Goal: Task Accomplishment & Management: Complete application form

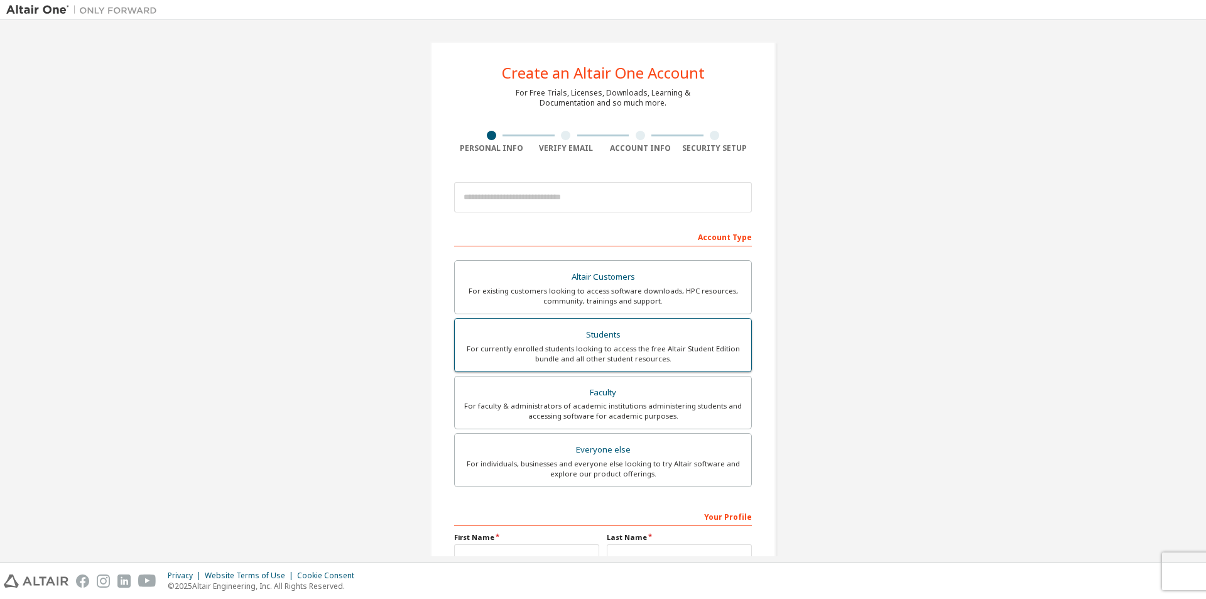
click at [673, 352] on div "For currently enrolled students looking to access the free Altair Student Editi…" at bounding box center [602, 354] width 281 height 20
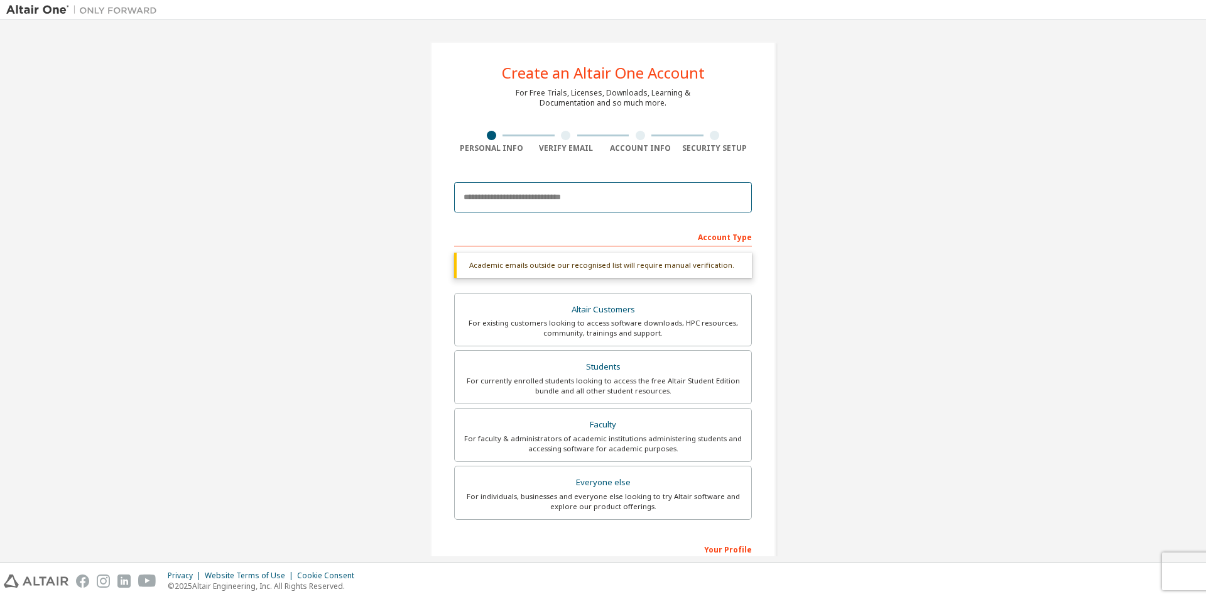
click at [601, 205] on input "email" at bounding box center [603, 197] width 298 height 30
type input "**********"
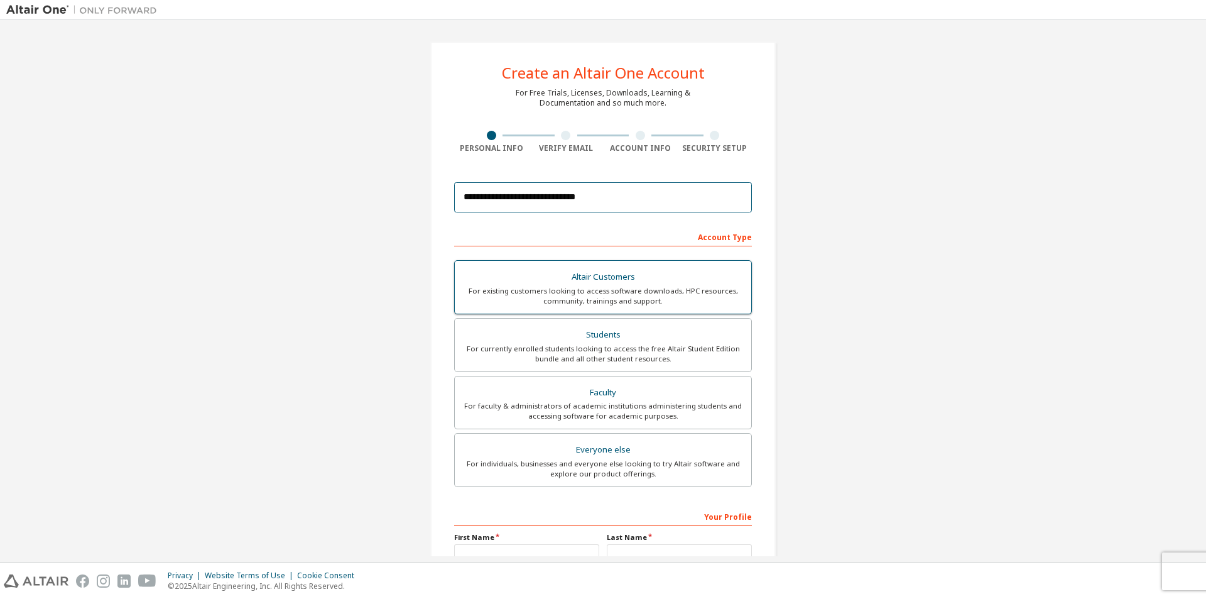
scroll to position [136, 0]
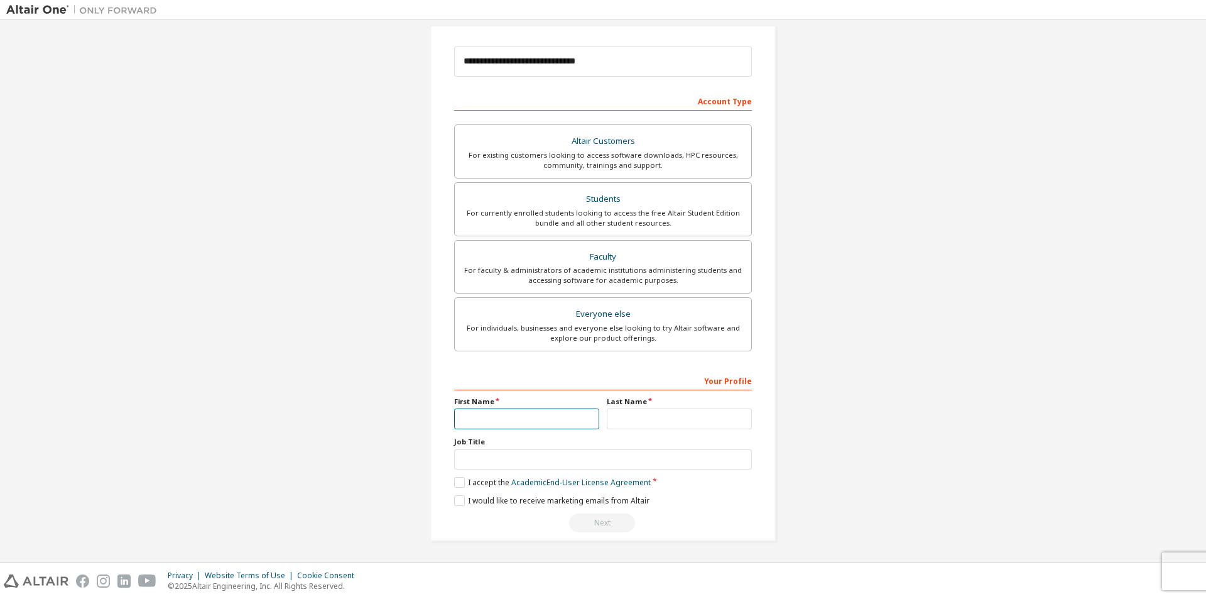
click at [535, 427] on input "text" at bounding box center [526, 418] width 145 height 21
type input "********"
click at [676, 420] on input "text" at bounding box center [679, 418] width 145 height 21
type input "**********"
click at [626, 465] on input "text" at bounding box center [603, 459] width 298 height 21
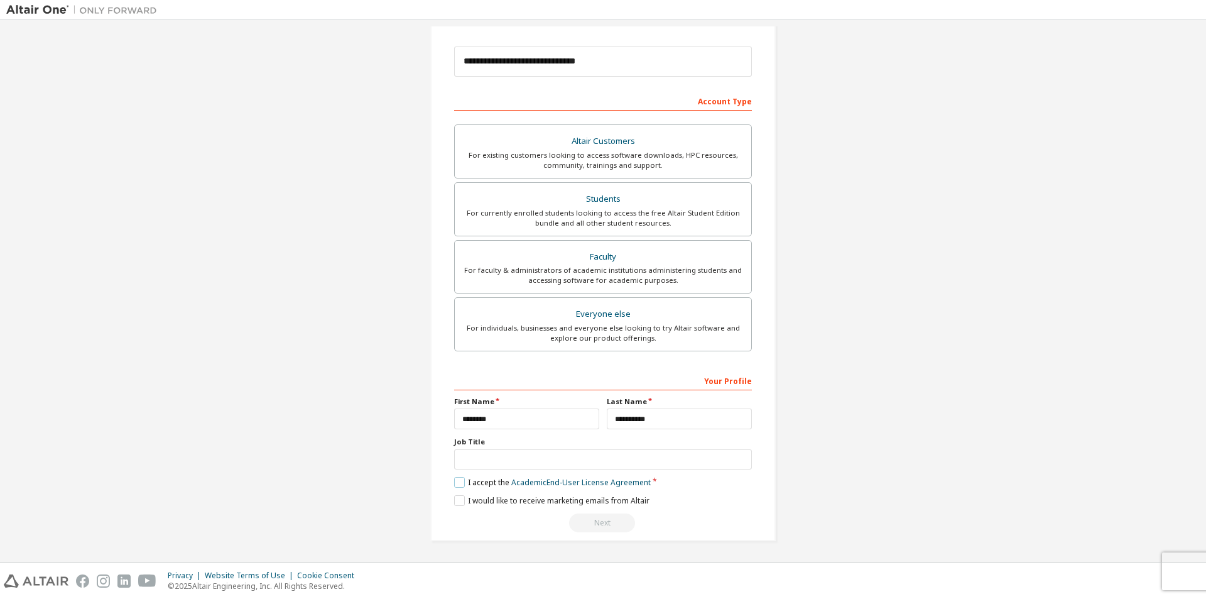
click at [462, 486] on label "I accept the Academic End-User License Agreement" at bounding box center [552, 482] width 197 height 11
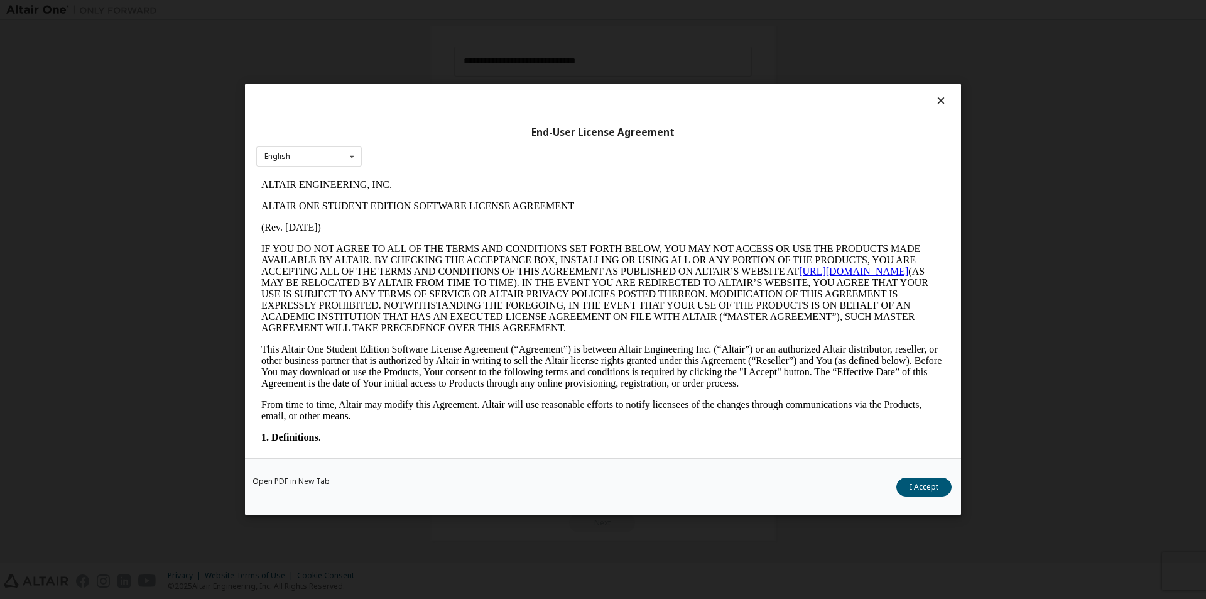
scroll to position [0, 0]
click at [940, 102] on icon at bounding box center [941, 100] width 13 height 11
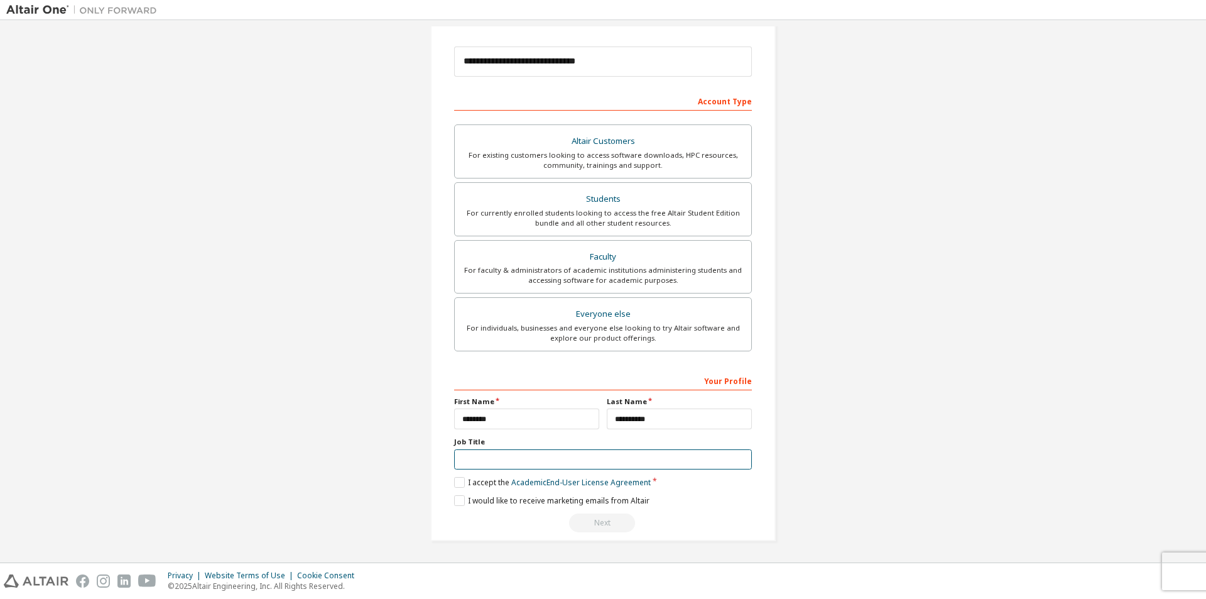
click at [526, 467] on input "text" at bounding box center [603, 459] width 298 height 21
type input "*******"
click at [459, 483] on label "I accept the Academic End-User License Agreement" at bounding box center [552, 482] width 197 height 11
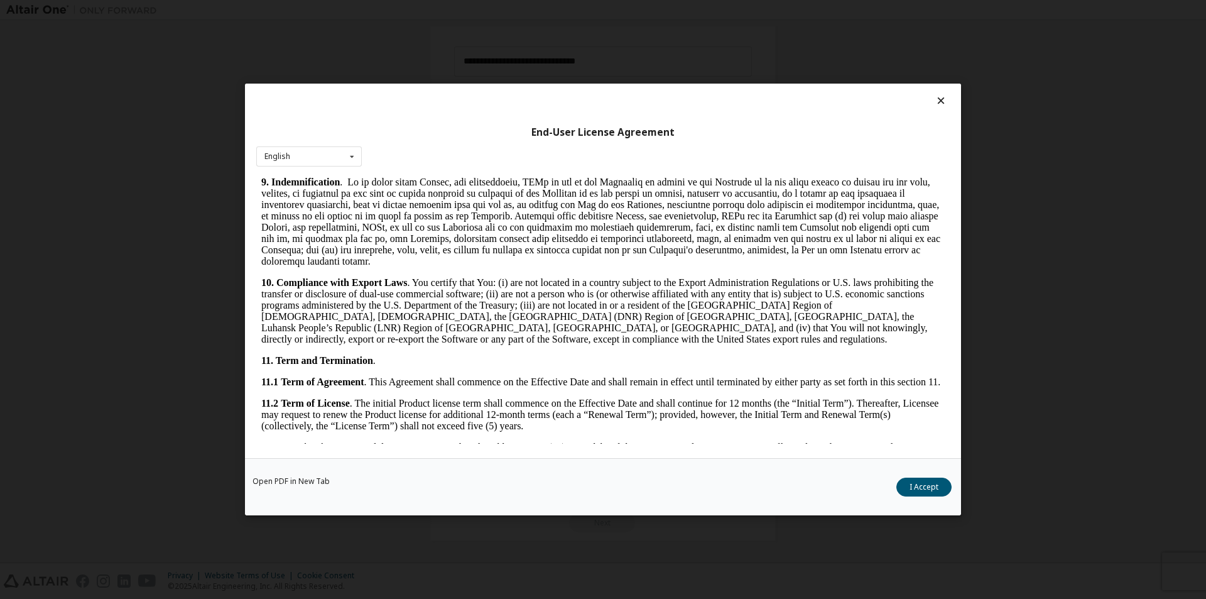
scroll to position [1883, 0]
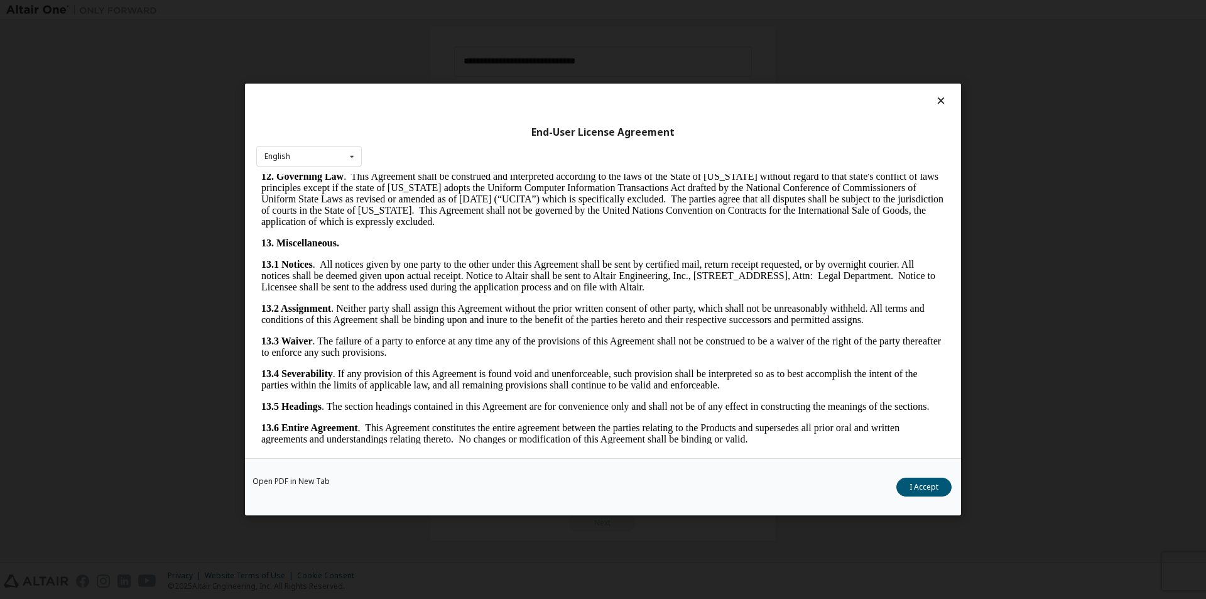
drag, startPoint x: 945, startPoint y: 312, endPoint x: 1199, endPoint y: 656, distance: 428.2
click at [927, 488] on button "I Accept" at bounding box center [923, 486] width 55 height 19
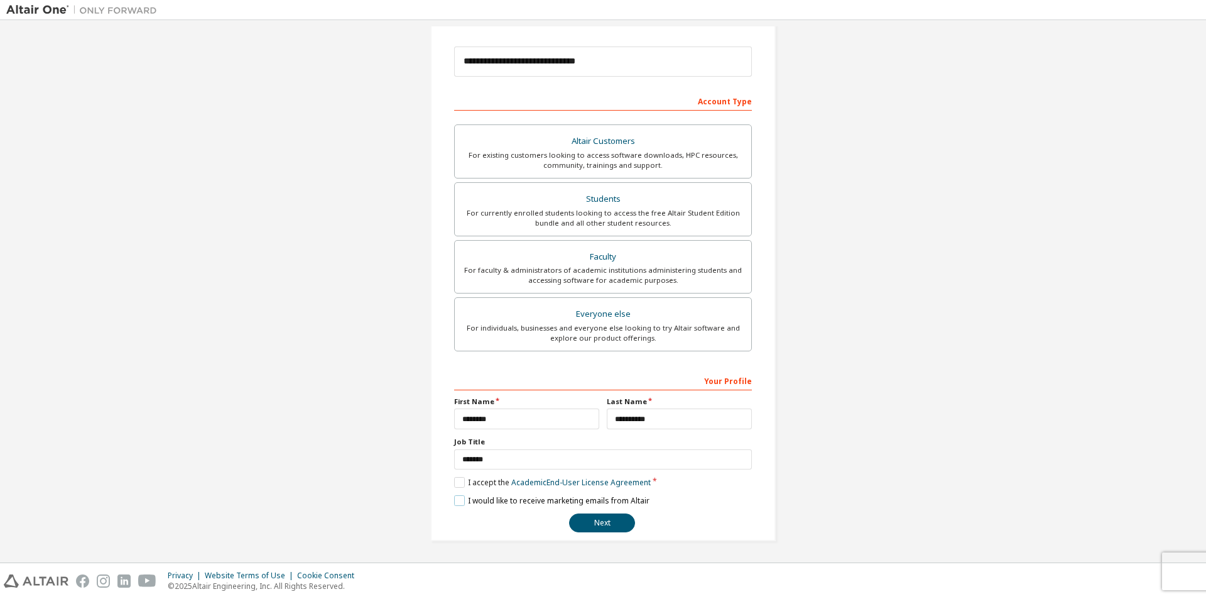
click at [457, 498] on label "I would like to receive marketing emails from Altair" at bounding box center [551, 500] width 195 height 11
click at [606, 523] on button "Next" at bounding box center [602, 522] width 66 height 19
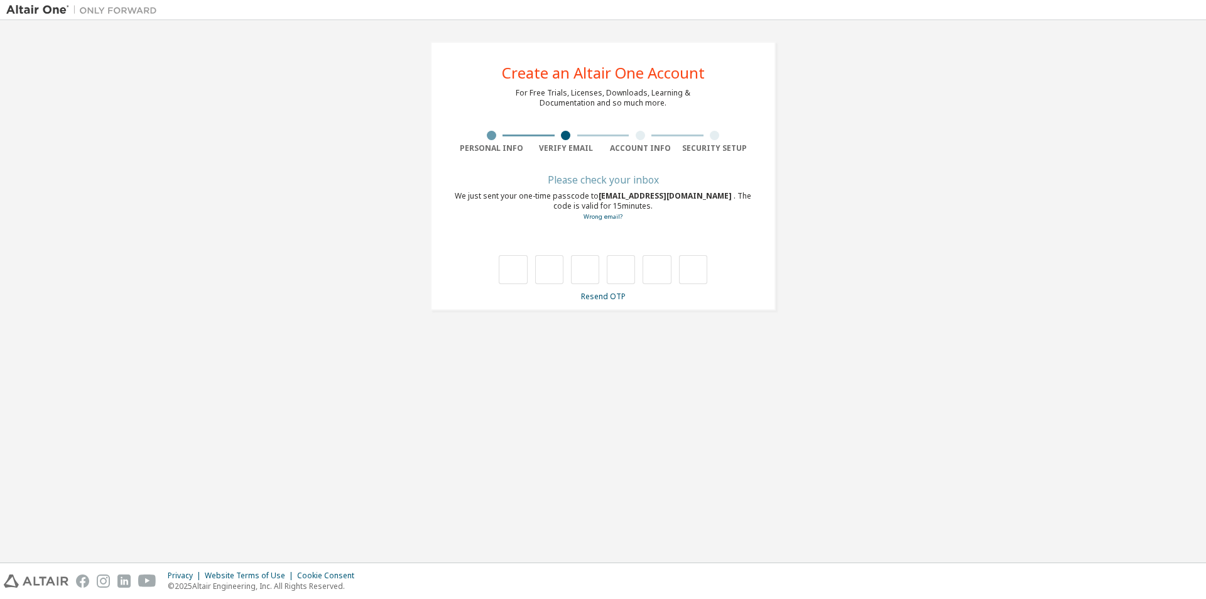
type input "*"
click at [557, 264] on input "*" at bounding box center [549, 269] width 28 height 29
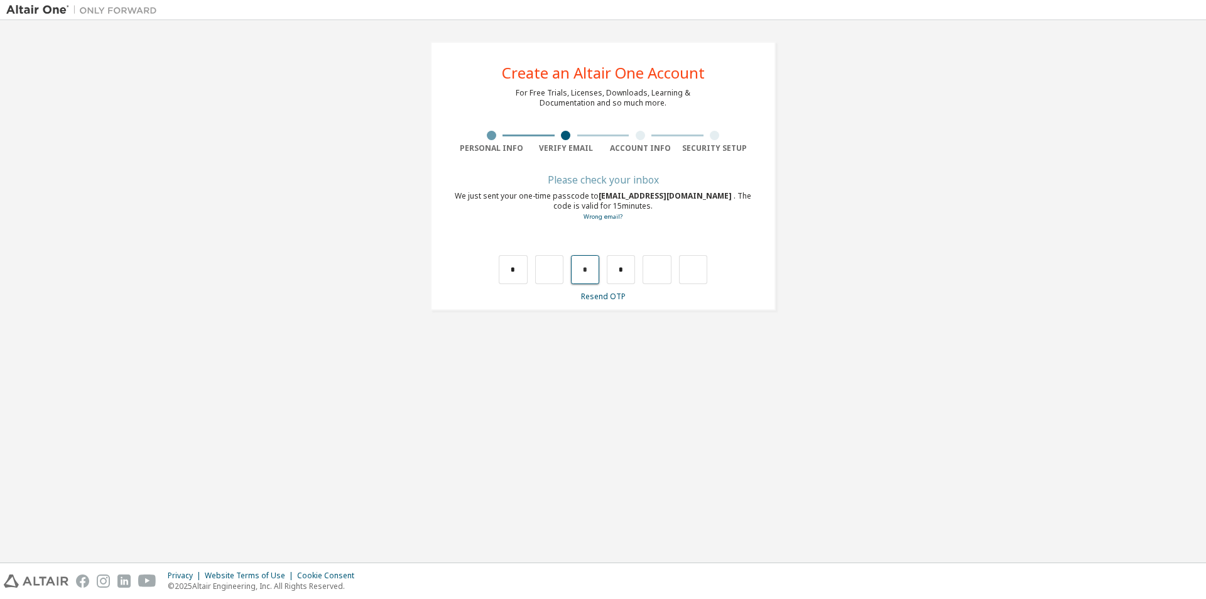
click at [590, 270] on input "*" at bounding box center [585, 269] width 28 height 29
click at [621, 274] on input "*" at bounding box center [621, 269] width 28 height 29
drag, startPoint x: 565, startPoint y: 271, endPoint x: 558, endPoint y: 270, distance: 6.3
click at [562, 270] on div "*" at bounding box center [603, 269] width 209 height 29
click at [558, 270] on input "text" at bounding box center [549, 269] width 28 height 29
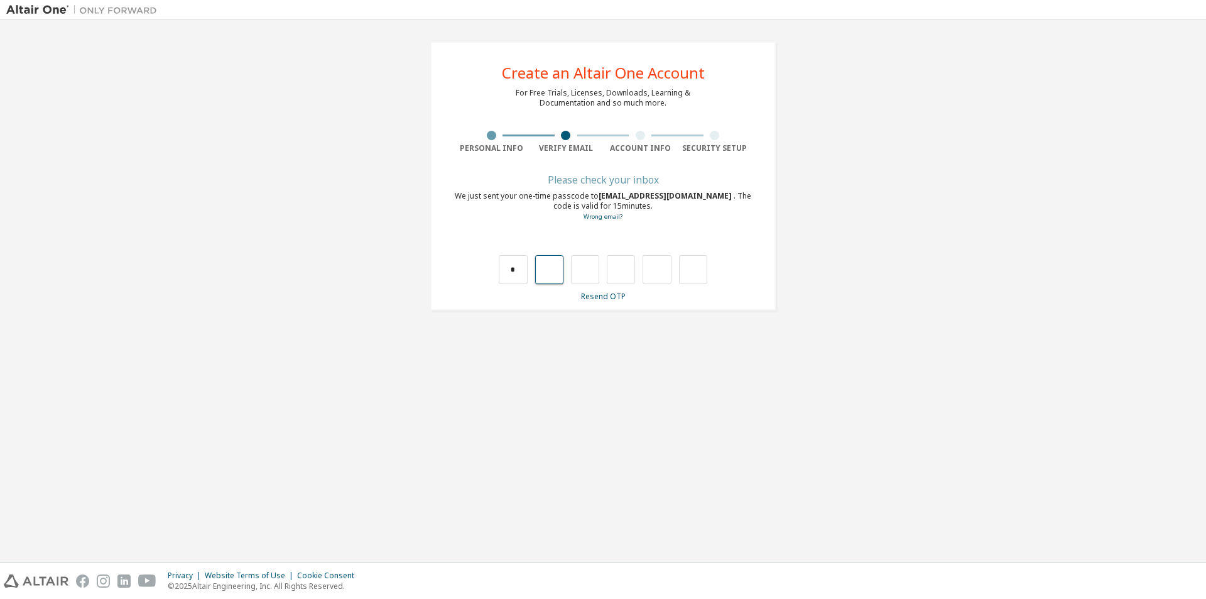
type input "*"
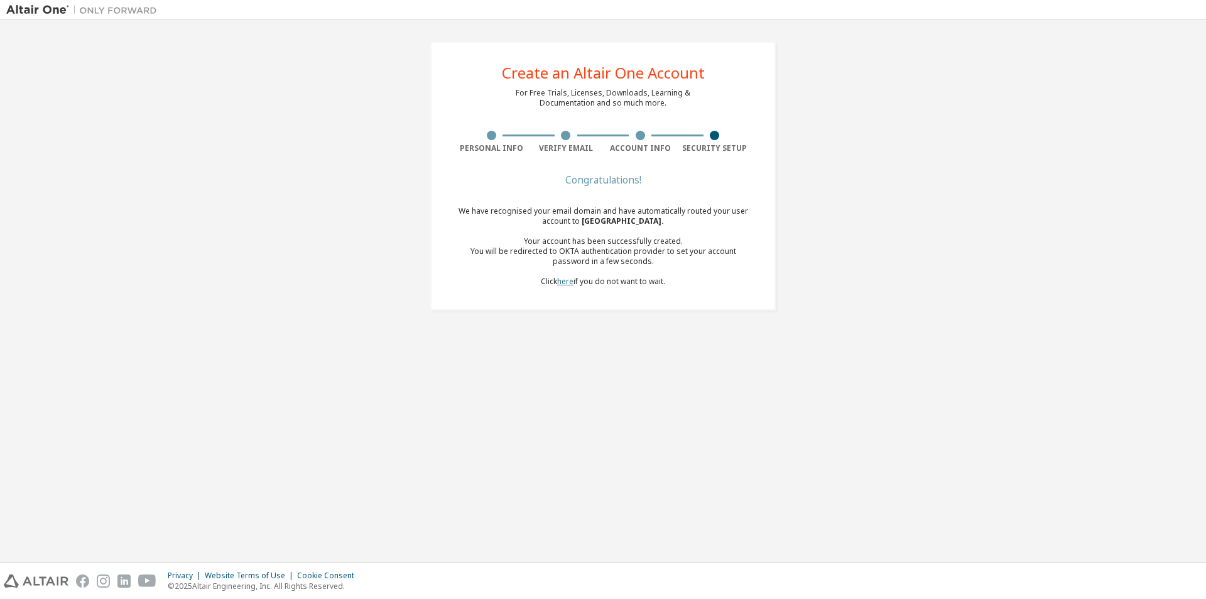
click at [566, 283] on link "here" at bounding box center [565, 281] width 16 height 11
